Goal: Find specific page/section: Find specific page/section

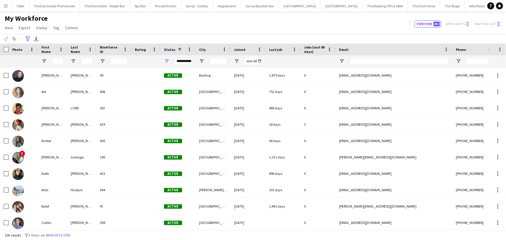
scroll to position [0, 102]
click at [55, 60] on input "First Name Filter Input" at bounding box center [58, 61] width 12 height 7
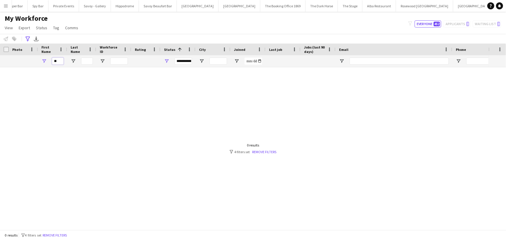
type input "*"
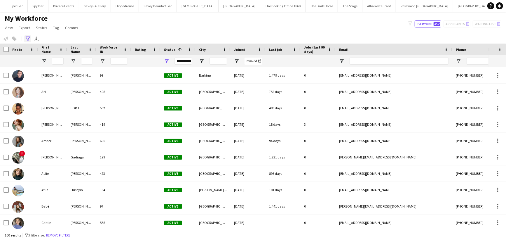
click at [29, 37] on icon "Advanced filters" at bounding box center [27, 39] width 5 height 5
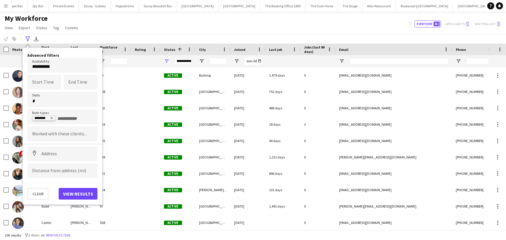
click at [52, 118] on icon "Remove tag" at bounding box center [52, 118] width 4 height 4
click at [55, 69] on body "Menu Boards Boards Boards All jobs Status Workforce Workforce My Workforce Recr…" at bounding box center [253, 120] width 506 height 240
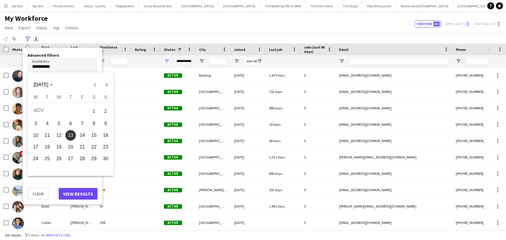
click at [63, 61] on div at bounding box center [253, 120] width 506 height 240
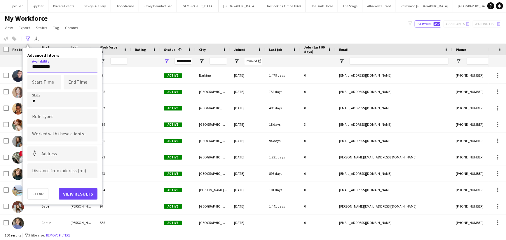
drag, startPoint x: 58, startPoint y: 65, endPoint x: 25, endPoint y: 64, distance: 32.4
click at [25, 64] on div "**********" at bounding box center [62, 126] width 79 height 156
click at [74, 132] on form at bounding box center [62, 134] width 61 height 6
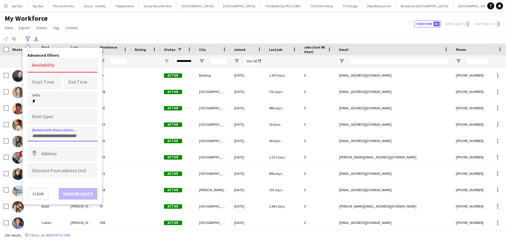
click at [67, 95] on div at bounding box center [62, 99] width 70 height 15
click at [41, 106] on div at bounding box center [62, 99] width 70 height 15
click at [41, 102] on input "Type to search skills..." at bounding box center [62, 100] width 61 height 5
type input "*"
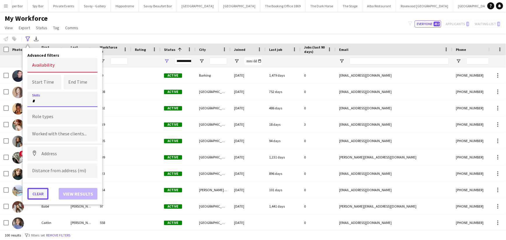
click at [39, 193] on button "Clear" at bounding box center [37, 194] width 21 height 12
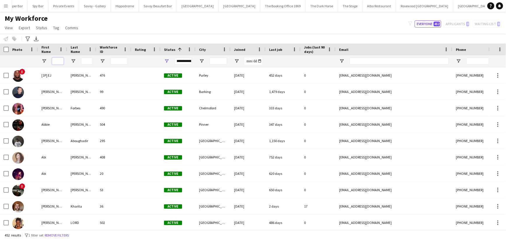
click at [60, 61] on input "First Name Filter Input" at bounding box center [58, 61] width 12 height 7
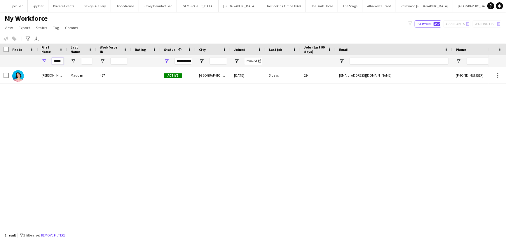
scroll to position [0, 0]
type input "*"
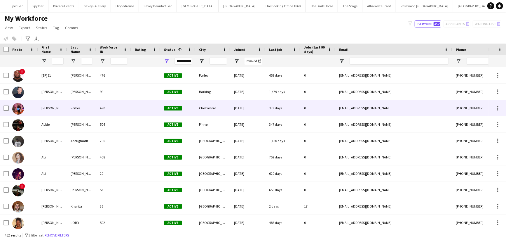
click at [70, 111] on div "Forbes" at bounding box center [81, 108] width 29 height 16
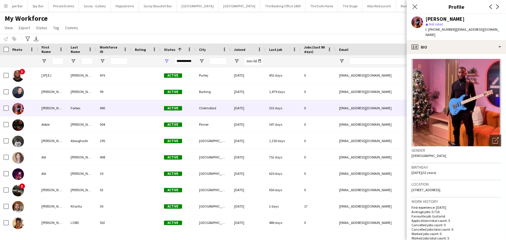
click at [353, 26] on div "My Workforce View Views Default view New view Update view Delete view Edit name…" at bounding box center [253, 24] width 506 height 20
